Goal: Information Seeking & Learning: Find specific fact

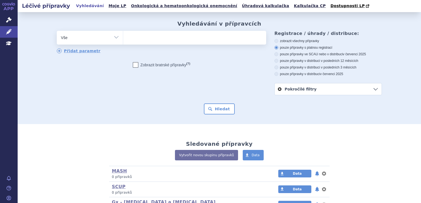
click at [216, 42] on ul at bounding box center [194, 37] width 143 height 12
click at [123, 42] on select at bounding box center [123, 38] width 0 height 14
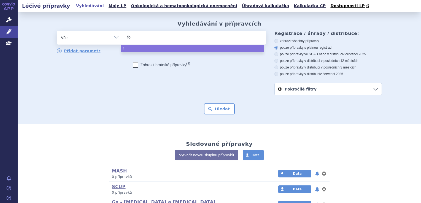
type input "for"
type input "forx"
type input "forxig"
type input "forxiga"
select select "forxiga"
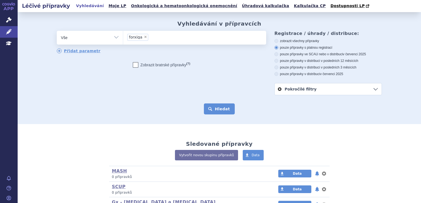
click at [213, 109] on button "Hledat" at bounding box center [219, 109] width 31 height 11
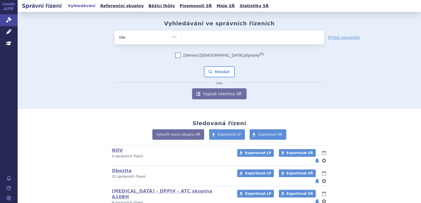
click at [208, 42] on span at bounding box center [252, 38] width 143 height 14
click at [181, 42] on select at bounding box center [181, 37] width 0 height 14
click at [207, 38] on ul at bounding box center [252, 37] width 143 height 12
click at [181, 38] on select at bounding box center [181, 37] width 0 height 14
click at [211, 41] on ul at bounding box center [252, 37] width 143 height 12
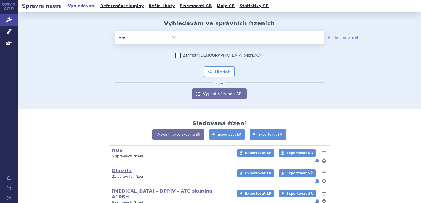
click at [181, 41] on select at bounding box center [181, 37] width 0 height 14
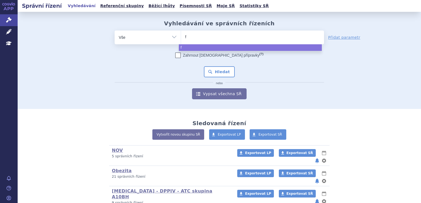
type input "fo"
type input "fox"
type input "foxi"
type input "foxiga"
select select "foxiga"
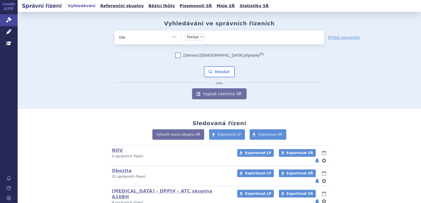
click at [227, 43] on span "× foxiga" at bounding box center [252, 38] width 143 height 14
click at [181, 43] on select "foxiga" at bounding box center [181, 37] width 0 height 14
click at [218, 30] on div "Vyhledávání ve správních řízeních odstranit Vše Spisová značka ×" at bounding box center [219, 59] width 347 height 79
click at [218, 34] on input "foxiga × foxiga" at bounding box center [216, 36] width 20 height 7
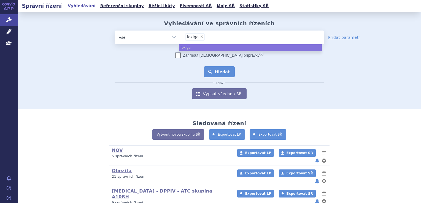
click at [214, 76] on button "Hledat" at bounding box center [219, 71] width 31 height 11
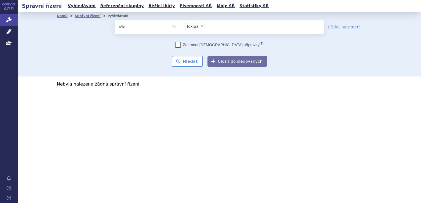
click at [200, 26] on span "×" at bounding box center [201, 26] width 3 height 3
click at [181, 26] on select "foxiga" at bounding box center [181, 27] width 0 height 14
click at [201, 25] on ul "× foxiga" at bounding box center [252, 26] width 143 height 12
click at [181, 25] on select "foxiga" at bounding box center [181, 27] width 0 height 14
click at [201, 25] on ul "× foxiga" at bounding box center [252, 26] width 143 height 12
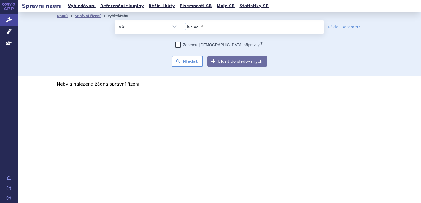
click at [181, 25] on select "foxiga" at bounding box center [181, 27] width 0 height 14
click at [181, 27] on select "foxiga" at bounding box center [181, 27] width 0 height 14
click at [197, 28] on ul "× foxiga" at bounding box center [252, 26] width 143 height 12
click at [181, 28] on select "foxiga" at bounding box center [181, 27] width 0 height 14
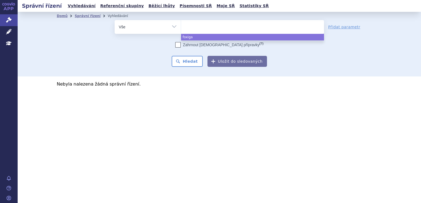
click at [202, 26] on ul at bounding box center [252, 26] width 143 height 12
click at [181, 26] on select "foxiga" at bounding box center [181, 27] width 0 height 14
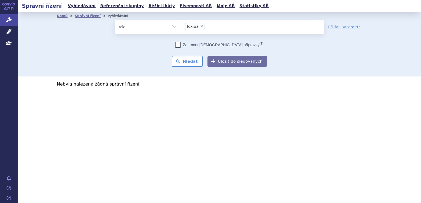
select select "foxiga"
click at [200, 27] on span "×" at bounding box center [201, 26] width 3 height 3
click at [181, 27] on select "foxiga" at bounding box center [181, 27] width 0 height 14
select select
click at [201, 26] on ul at bounding box center [252, 26] width 143 height 12
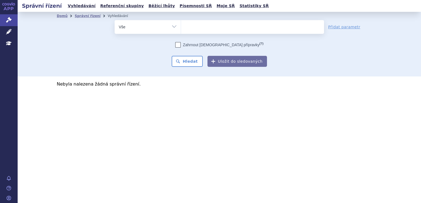
click at [181, 26] on select "foxiga" at bounding box center [181, 27] width 0 height 14
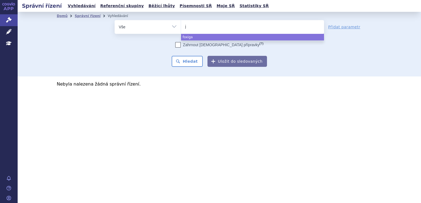
type input "ja"
type input "jard"
type input "jardia"
type input "jardianc"
type input "jardiance"
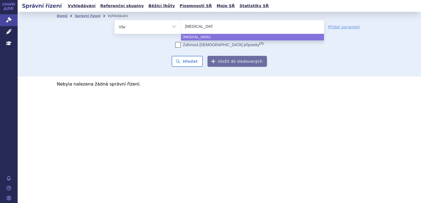
select select "jardiance"
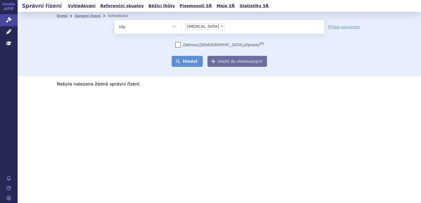
click at [186, 63] on button "Hledat" at bounding box center [187, 61] width 31 height 11
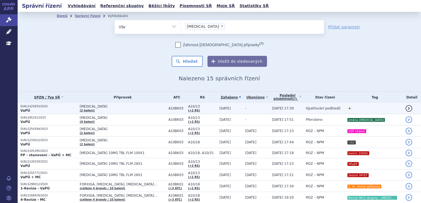
click at [114, 108] on span "[MEDICAL_DATA]" at bounding box center [123, 107] width 86 height 4
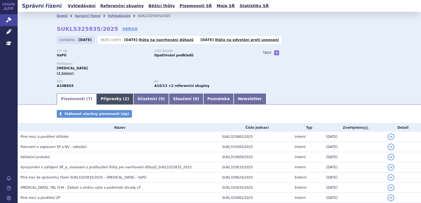
click at [111, 98] on link "Přípravky ( 2 )" at bounding box center [115, 99] width 37 height 11
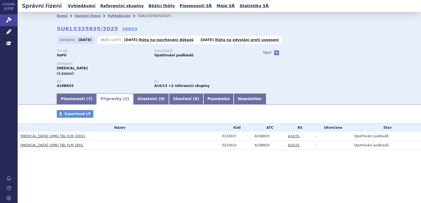
click at [50, 139] on h3 "[MEDICAL_DATA] 10MG TBL FLM 100X1" at bounding box center [119, 137] width 199 height 6
click at [52, 138] on link "[MEDICAL_DATA] 10MG TBL FLM 100X1" at bounding box center [52, 137] width 65 height 4
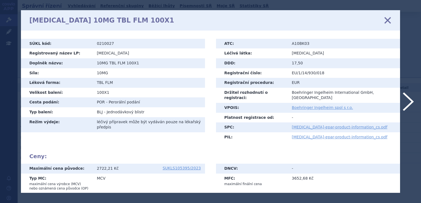
scroll to position [151, 0]
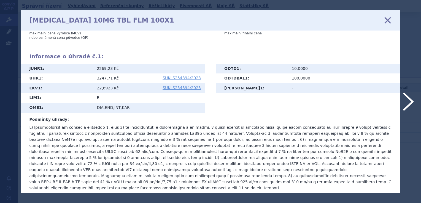
click at [186, 131] on p at bounding box center [210, 158] width 363 height 67
